Goal: Information Seeking & Learning: Learn about a topic

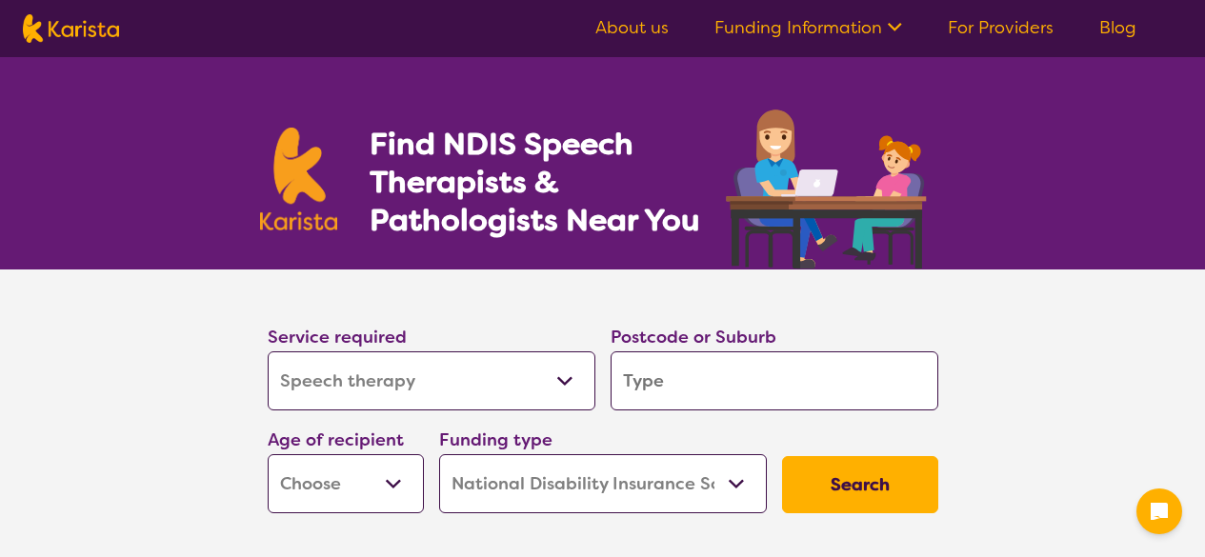
select select "Speech therapy"
select select "NDIS"
select select "Speech therapy"
select select "NDIS"
select select "Speech therapy"
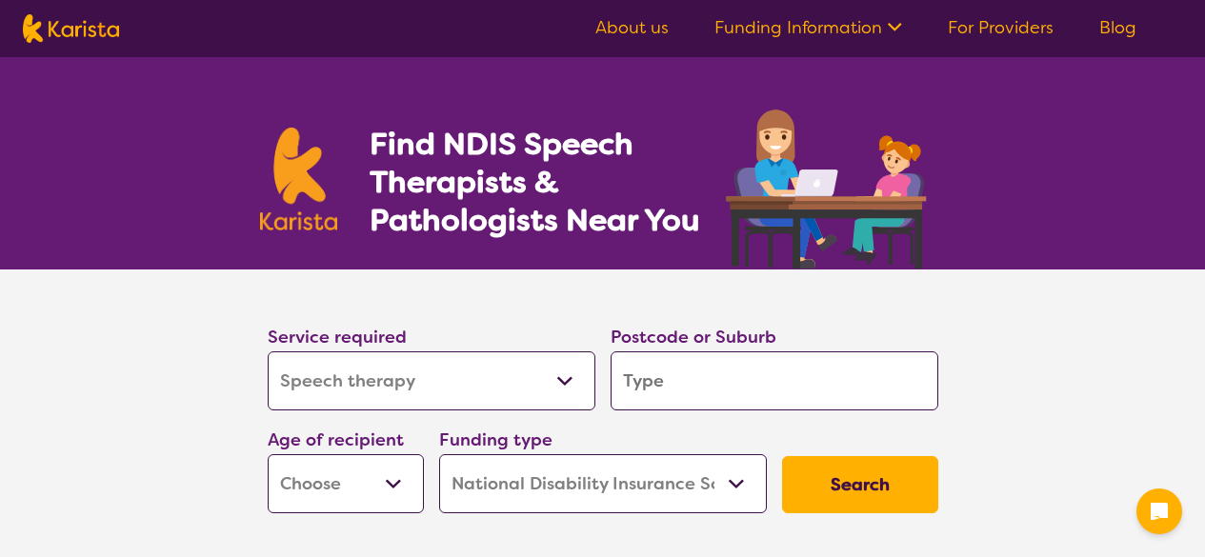
select select "NDIS"
select select "Speech therapy"
select select "NDIS"
select select "Speech therapy"
select select "NDIS"
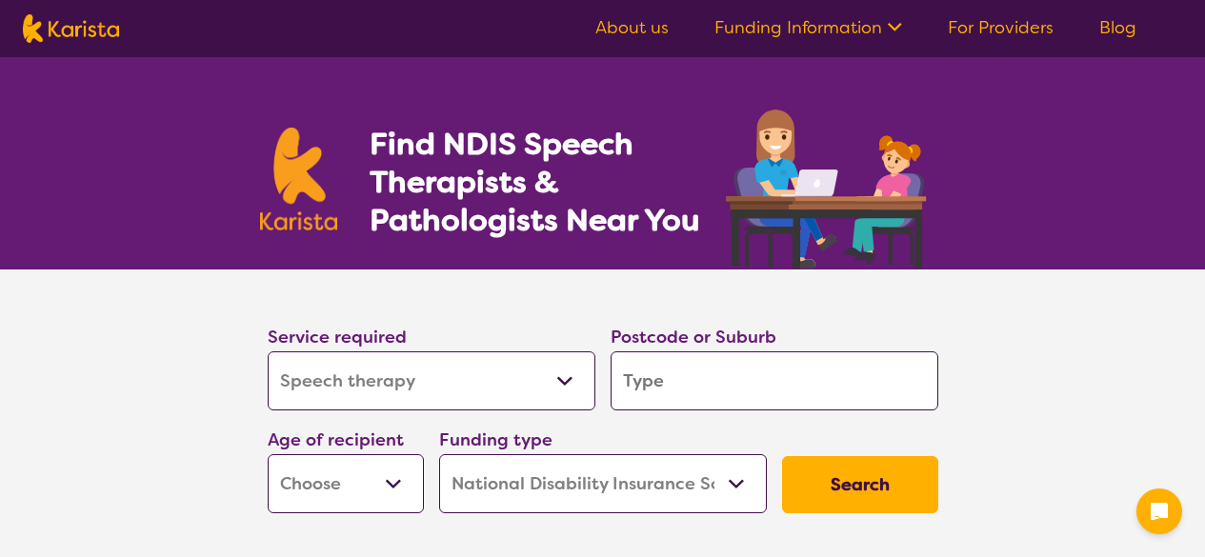
select select "Speech therapy"
select select "NDIS"
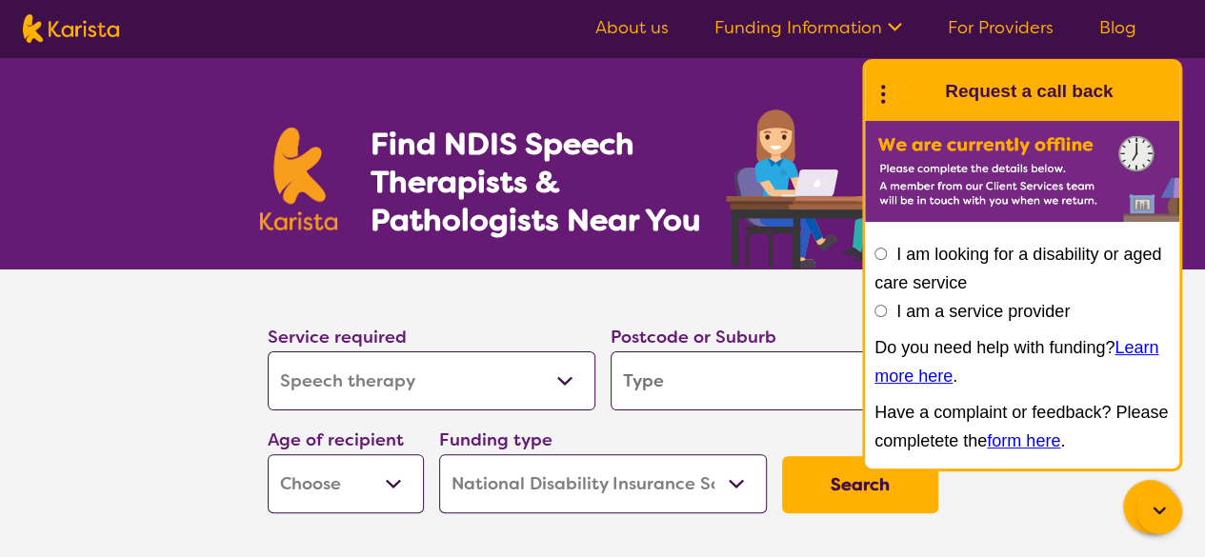
drag, startPoint x: 0, startPoint y: 0, endPoint x: 0, endPoint y: 260, distance: 260.1
